Goal: Information Seeking & Learning: Understand process/instructions

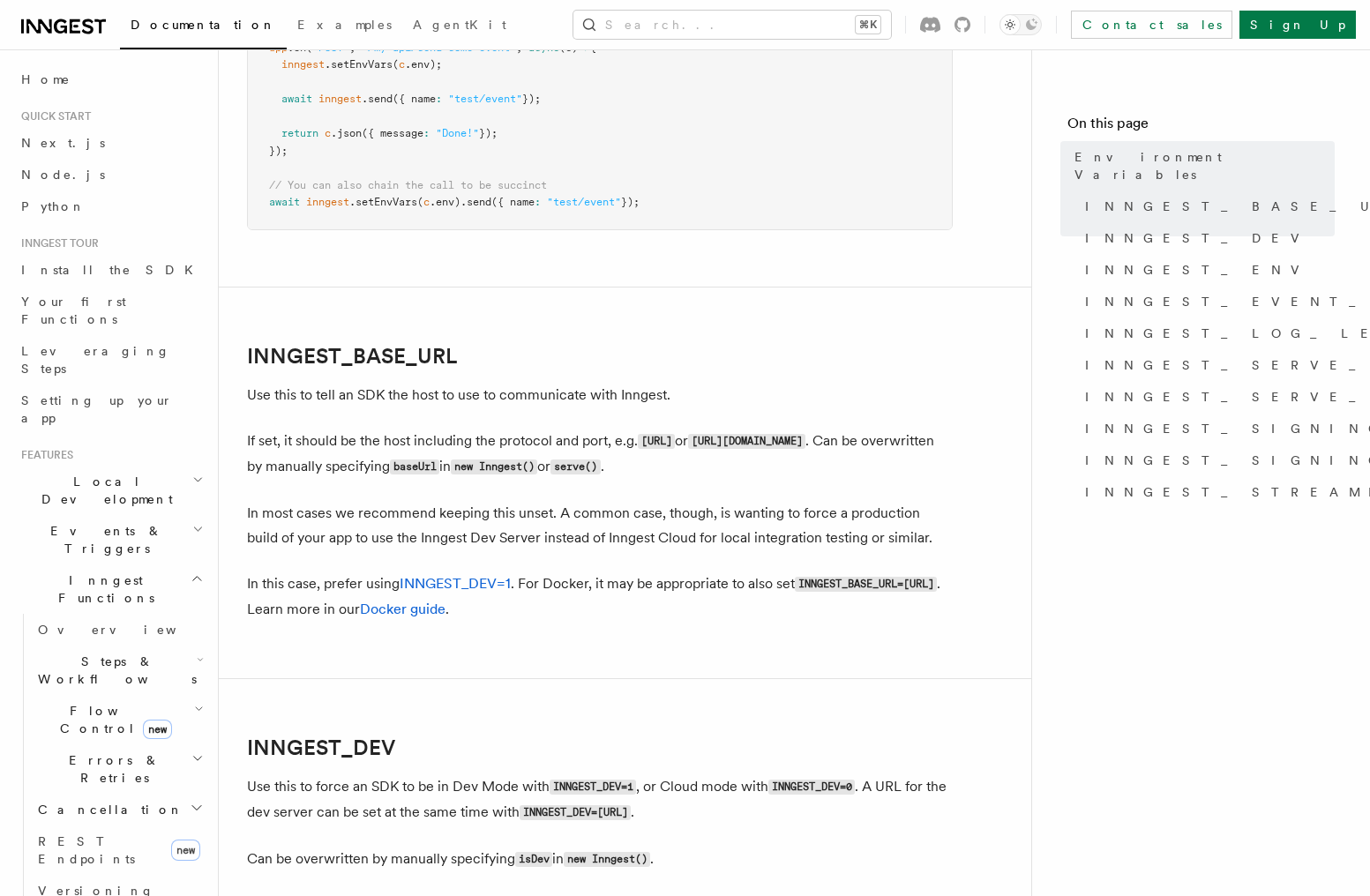
scroll to position [666, 0]
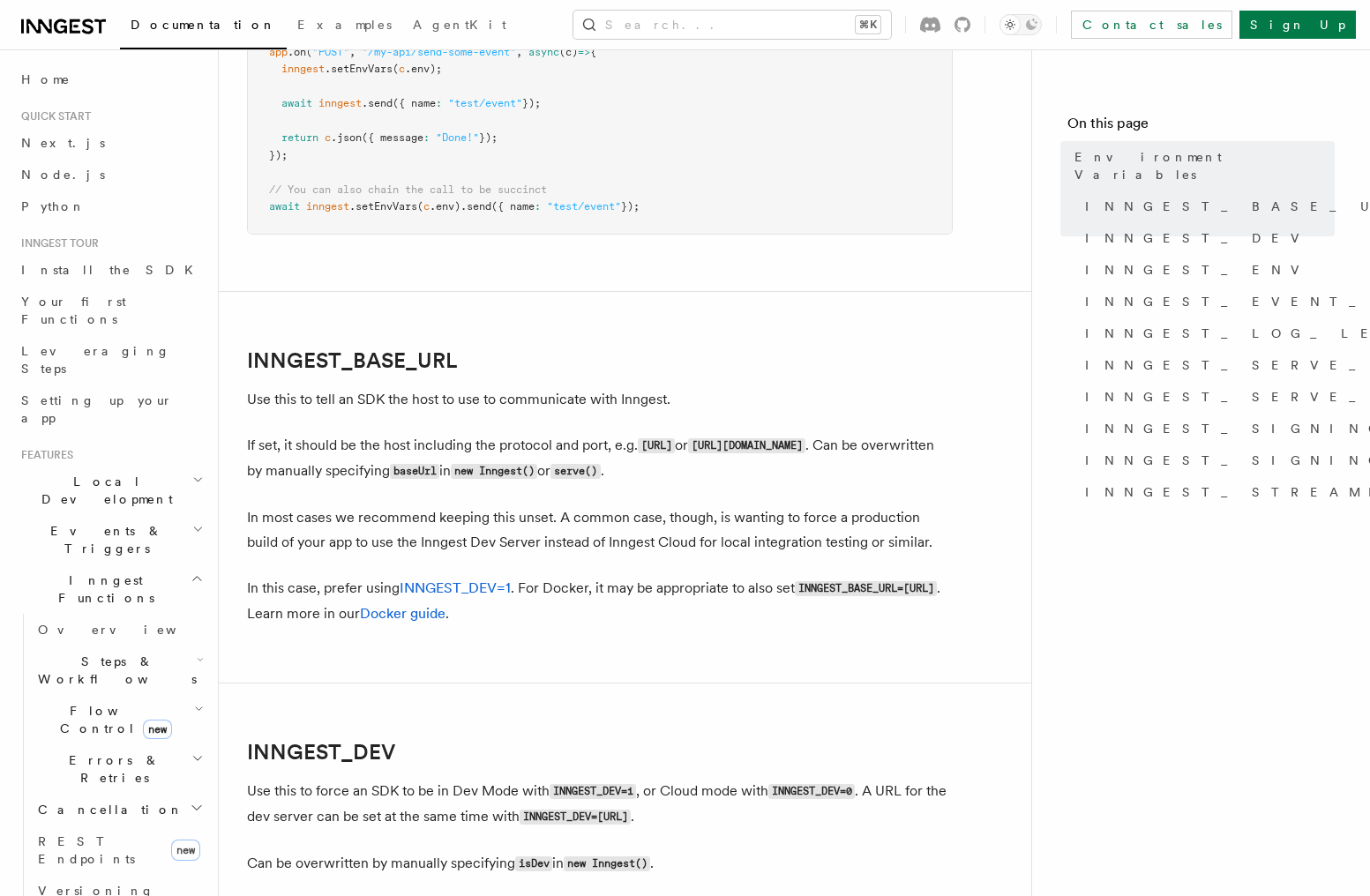
click at [663, 436] on p "If set, it should be the host including the protocol and port, e.g. [URL] or [U…" at bounding box center [599, 458] width 706 height 51
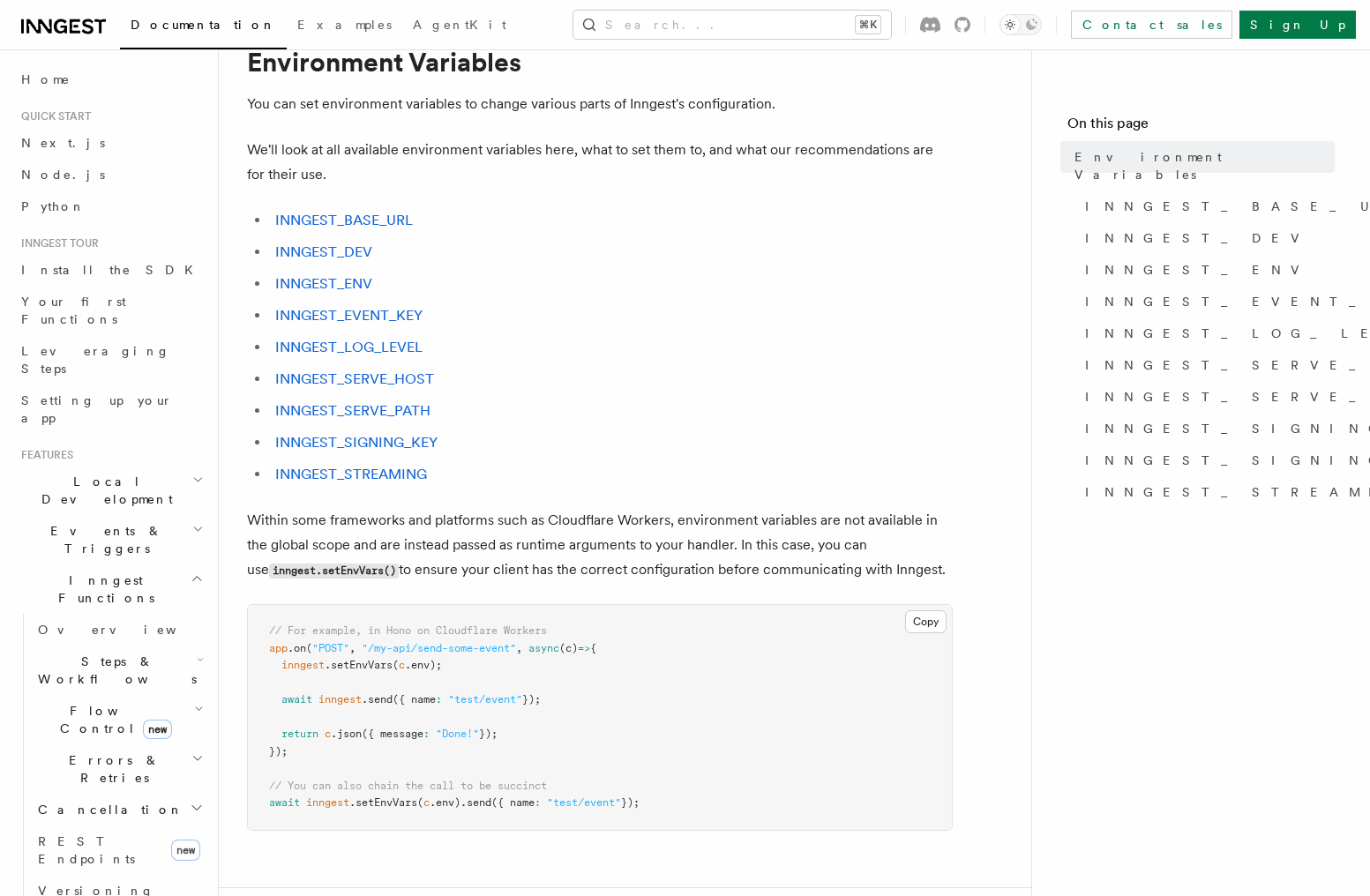
scroll to position [0, 0]
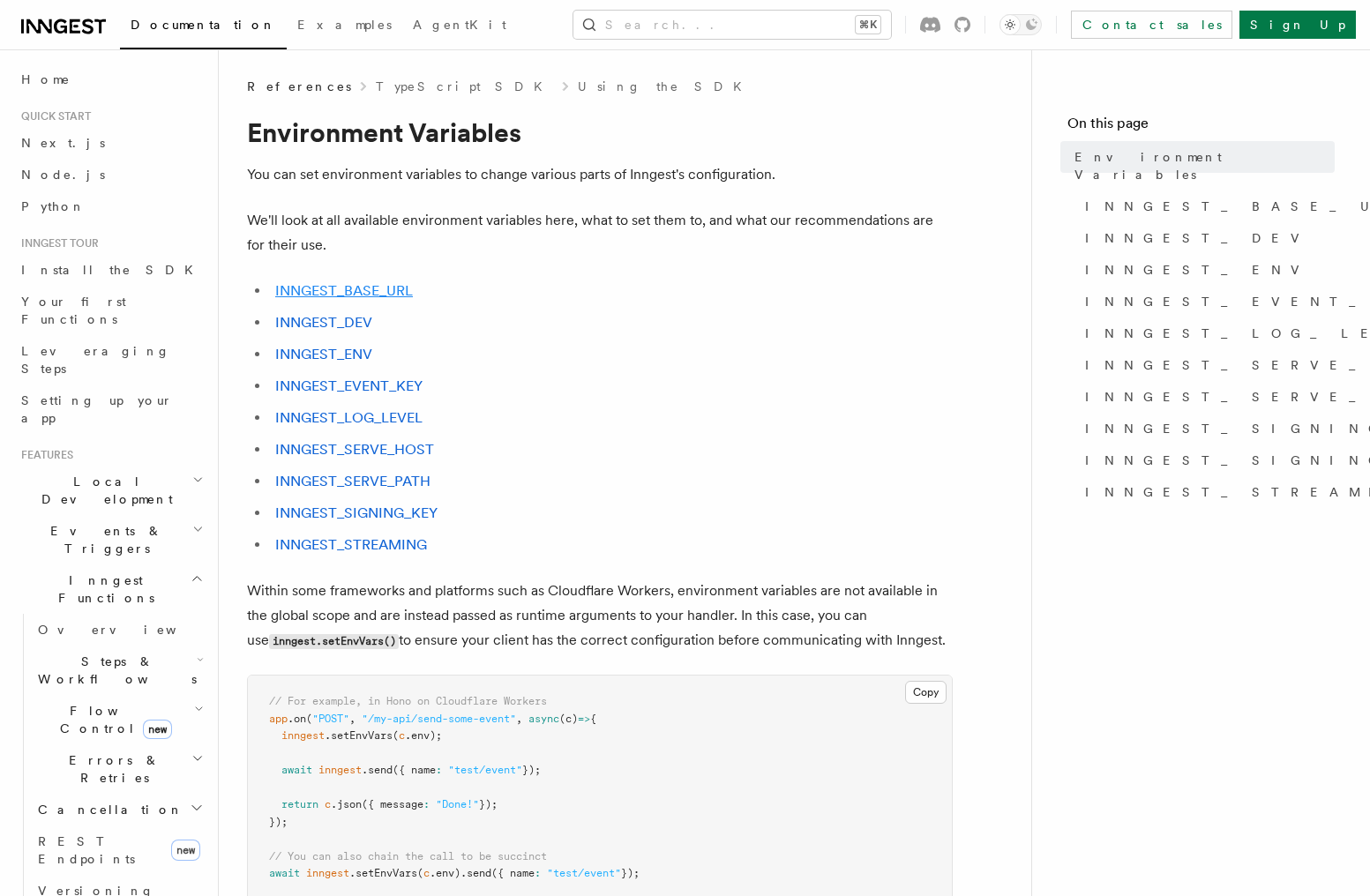
click at [347, 293] on link "INNGEST_BASE_URL" at bounding box center [344, 290] width 138 height 17
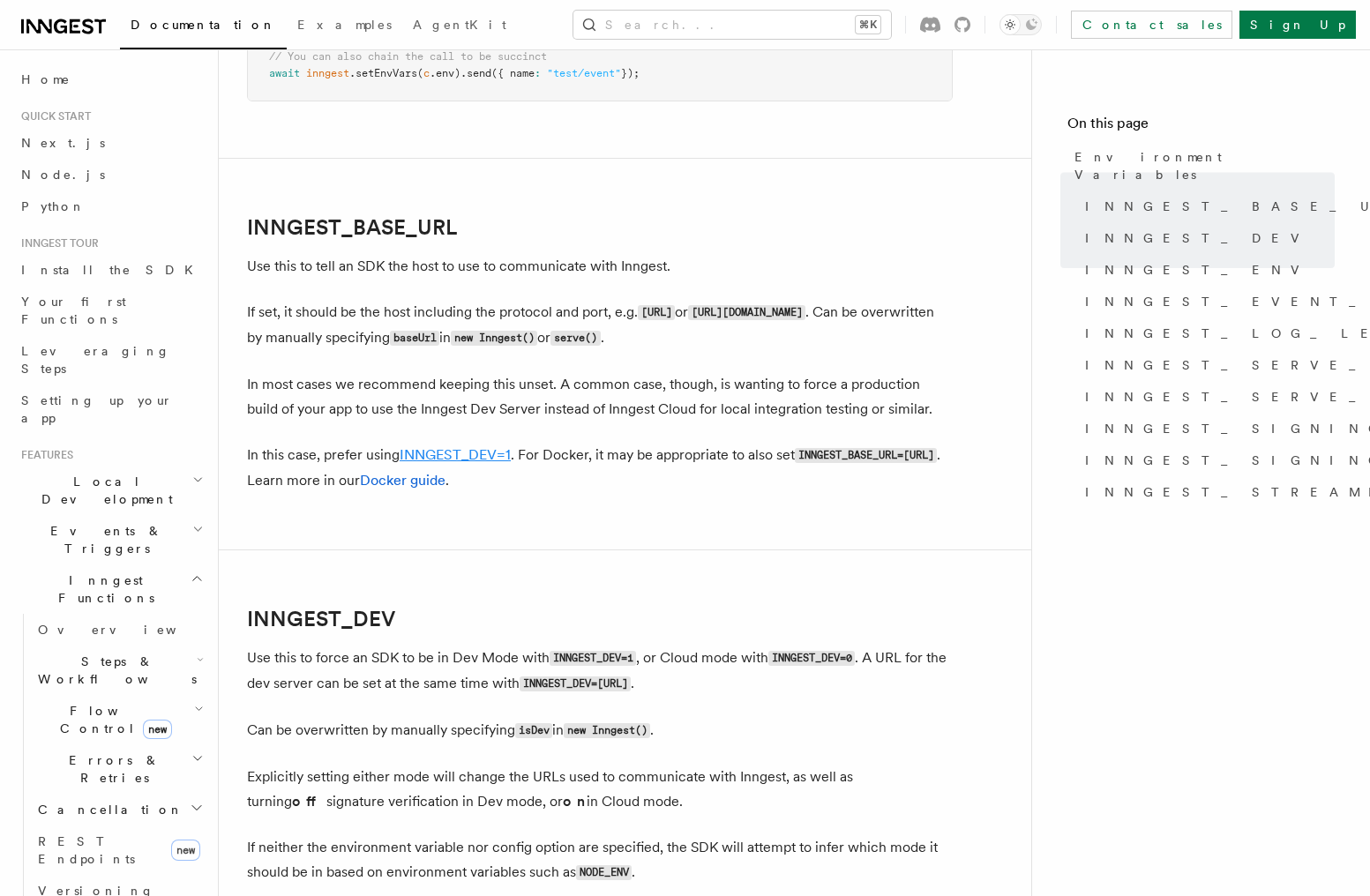
scroll to position [779, 0]
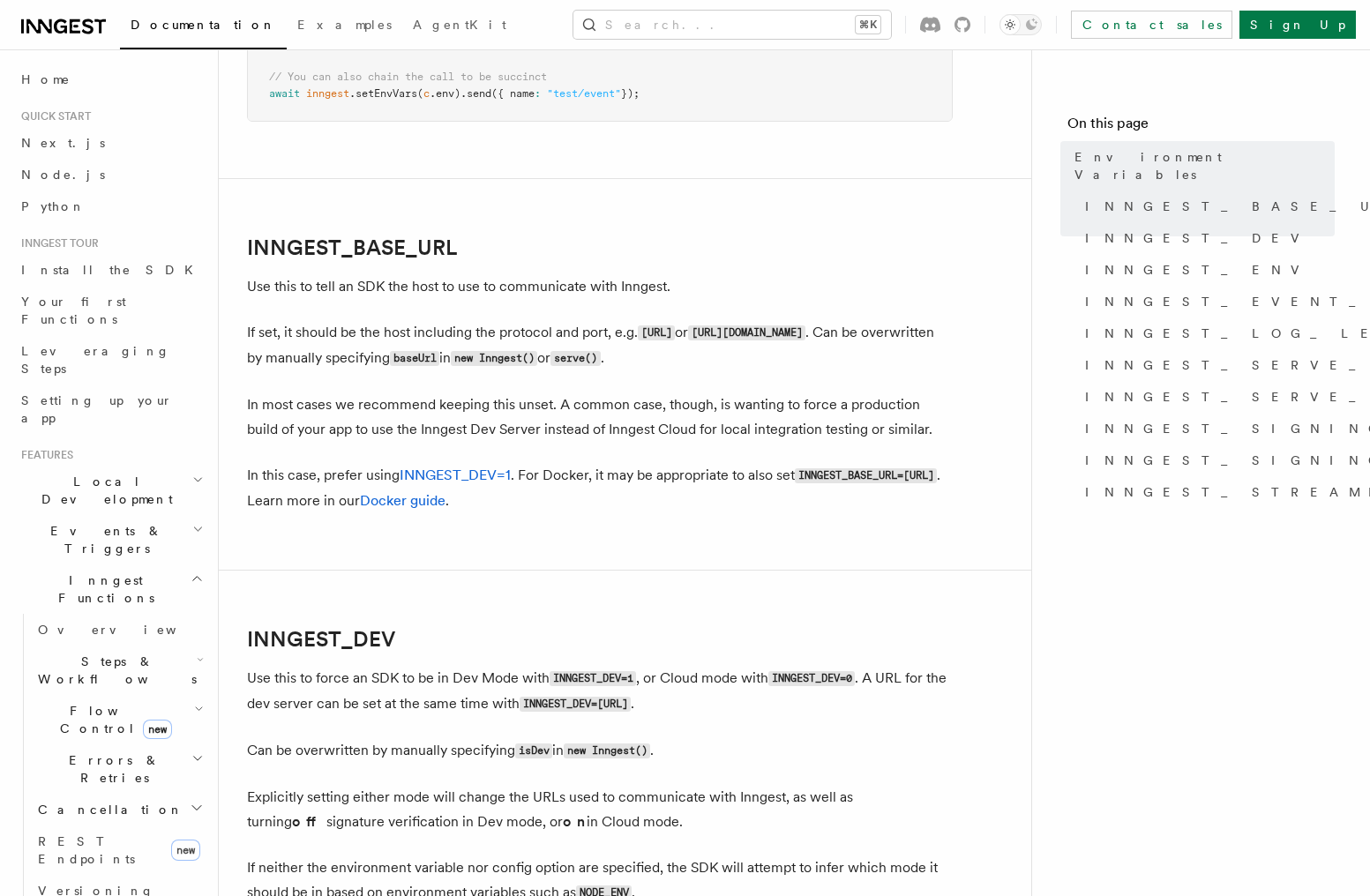
scroll to position [163, 0]
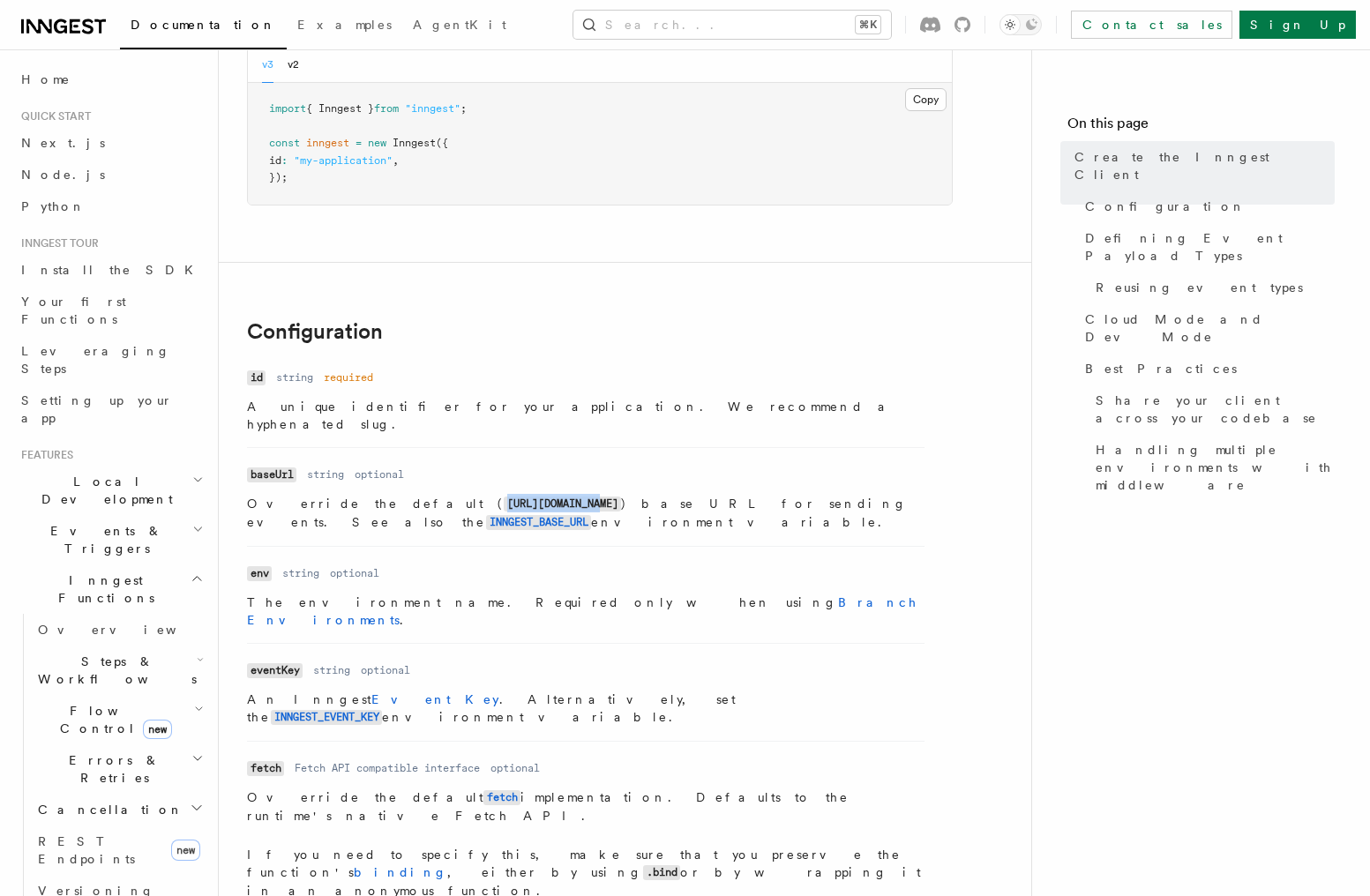
drag, startPoint x: 366, startPoint y: 483, endPoint x: 462, endPoint y: 483, distance: 96.0
click at [504, 496] on code "[URL][DOMAIN_NAME]" at bounding box center [563, 503] width 117 height 15
copy code "[URL][DOMAIN_NAME]"
click at [591, 515] on code "INNGEST_BASE_URL" at bounding box center [539, 522] width 105 height 15
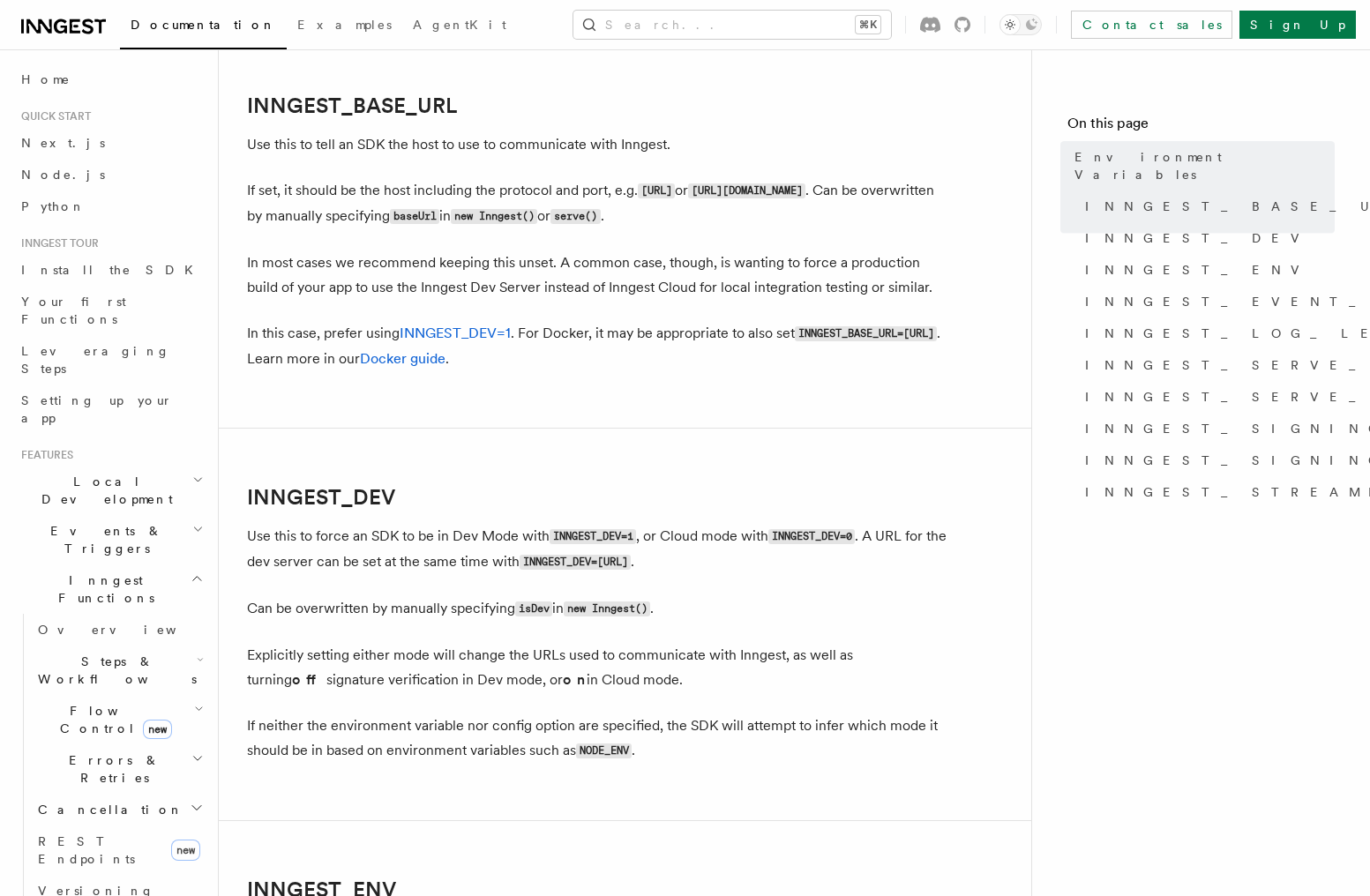
scroll to position [931, 0]
